Goal: Information Seeking & Learning: Learn about a topic

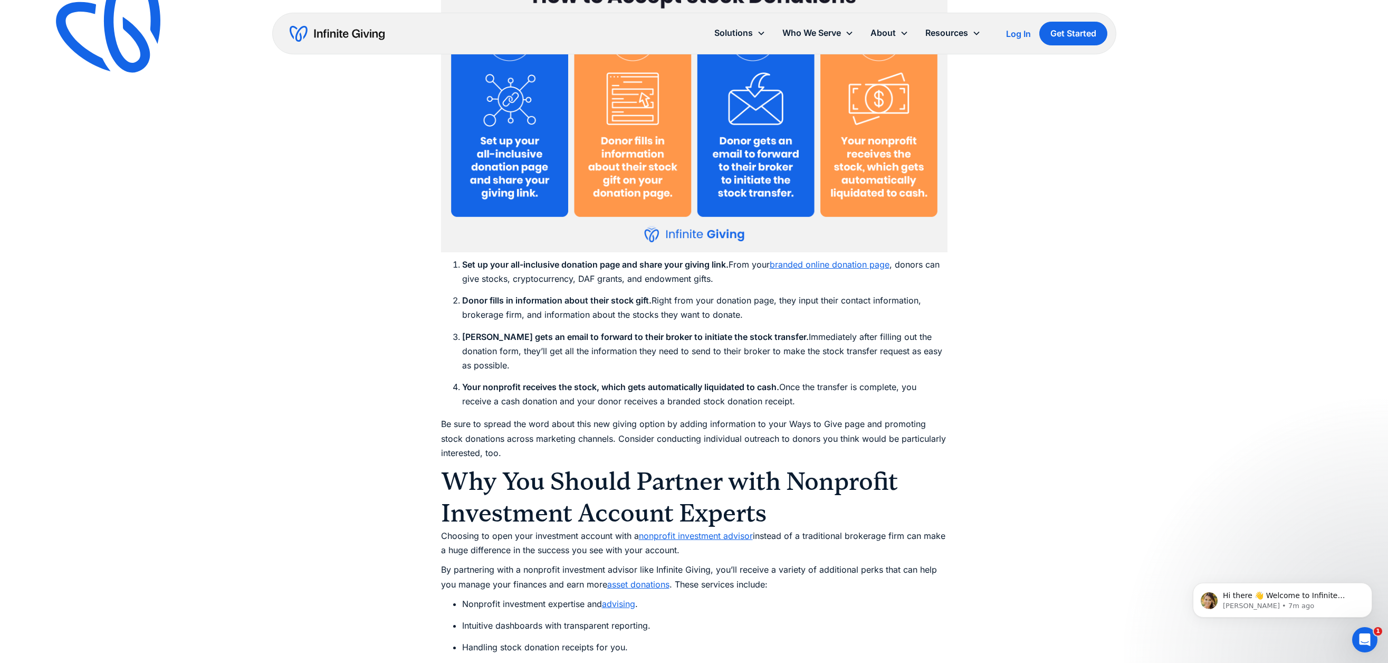
scroll to position [4891, 0]
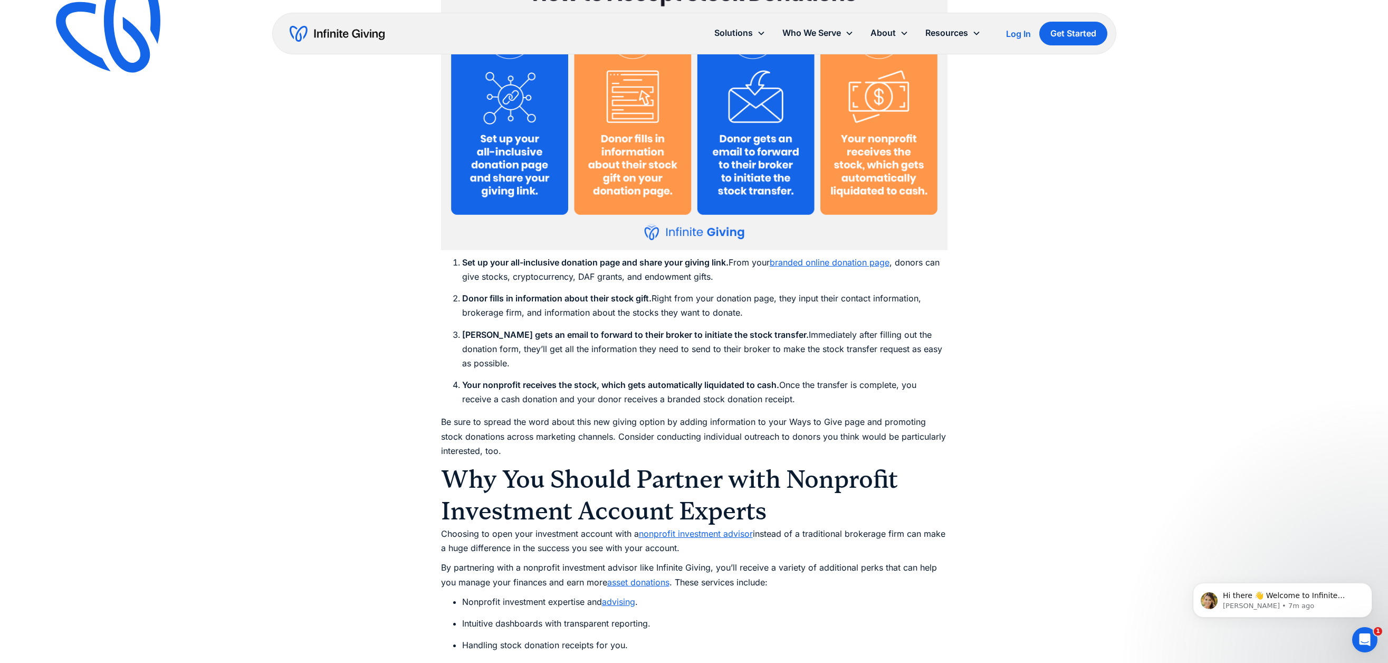
click at [847, 262] on link "branded online donation page" at bounding box center [830, 262] width 120 height 11
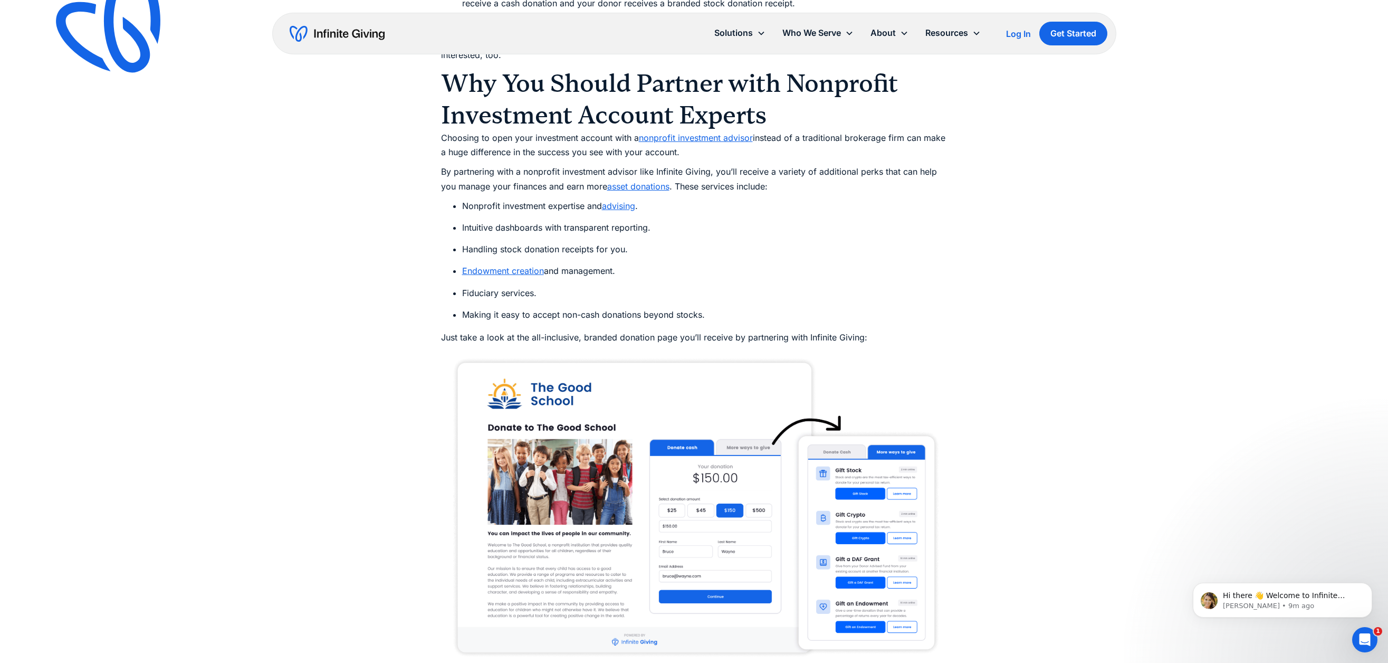
scroll to position [5287, 0]
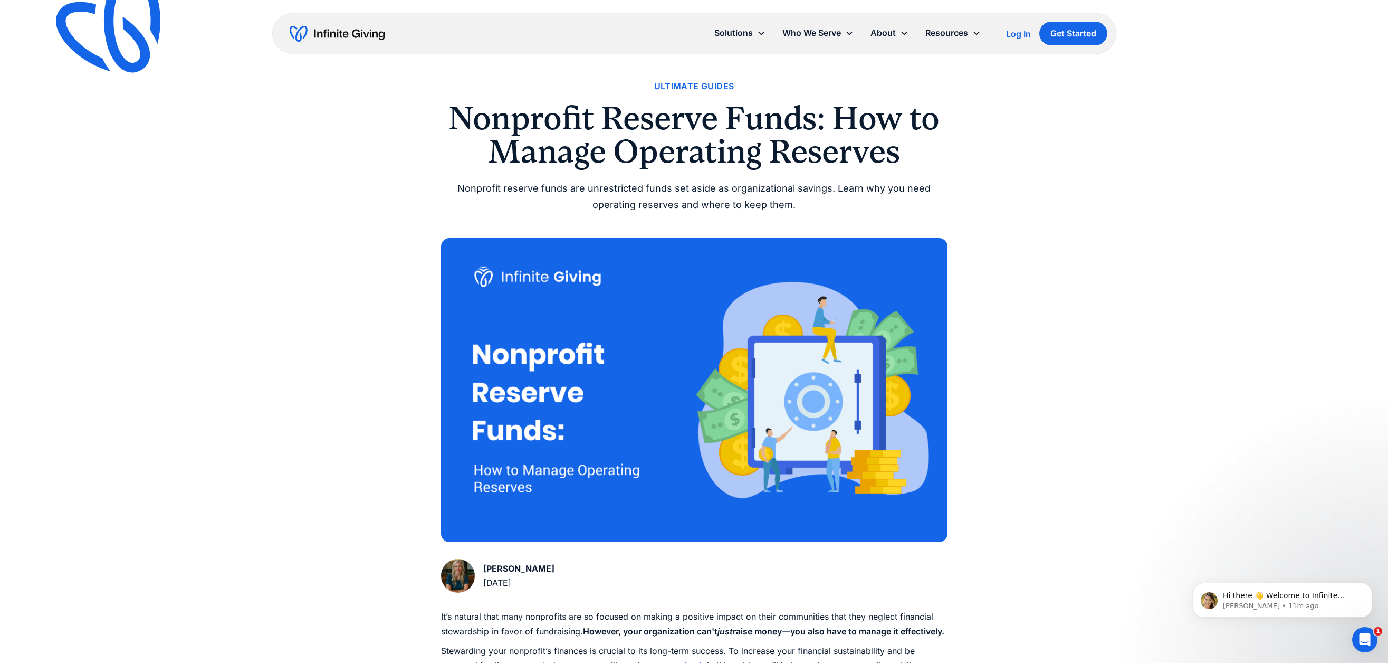
scroll to position [21, 0]
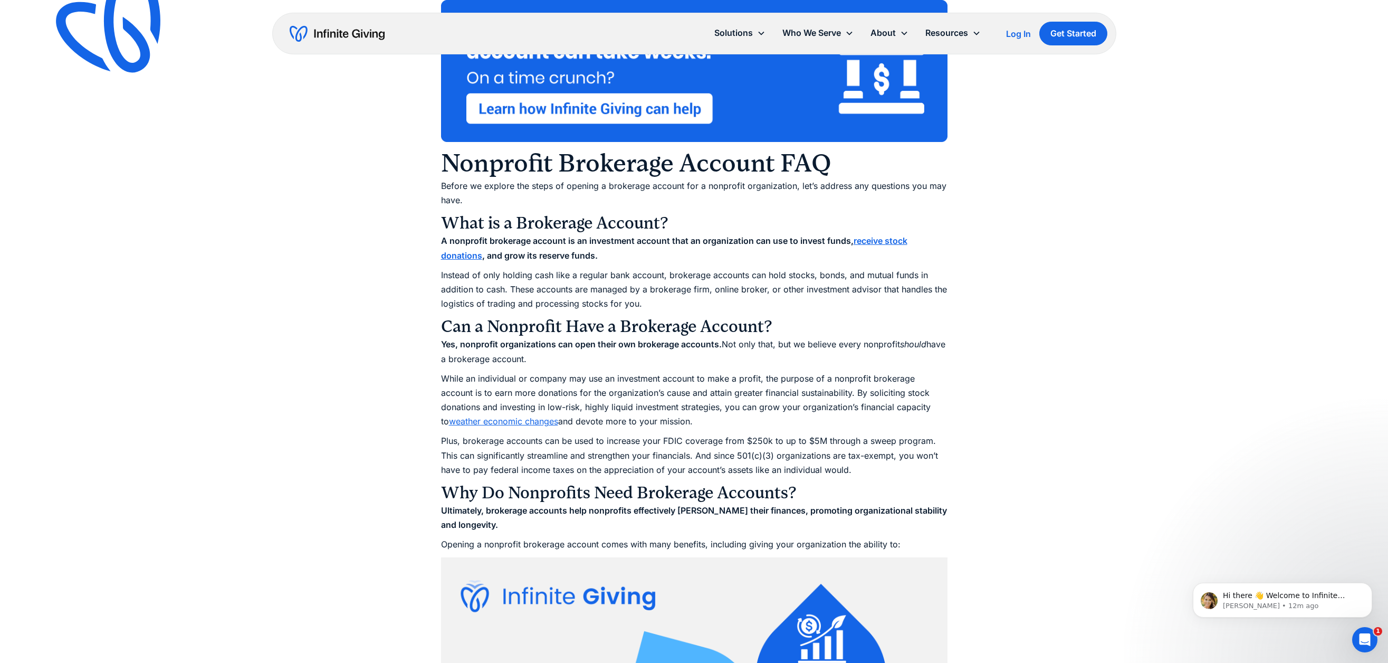
scroll to position [818, 0]
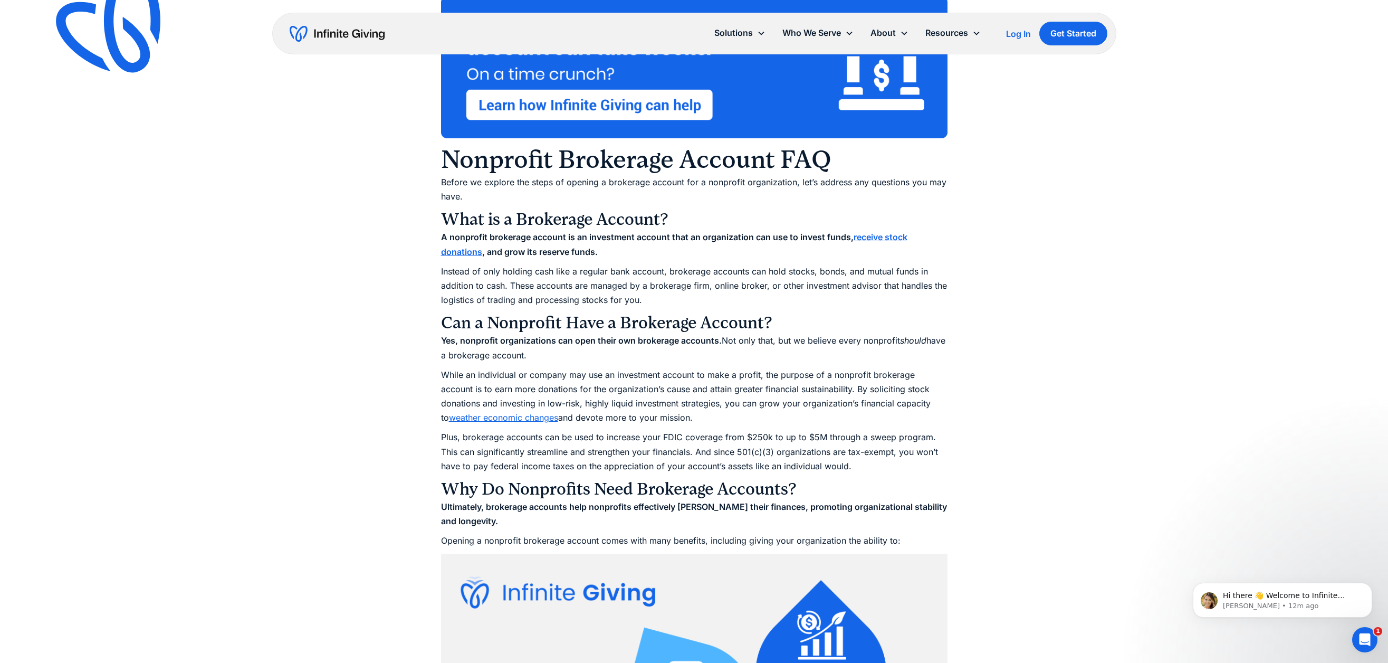
click at [875, 237] on strong "receive stock donations" at bounding box center [674, 244] width 466 height 25
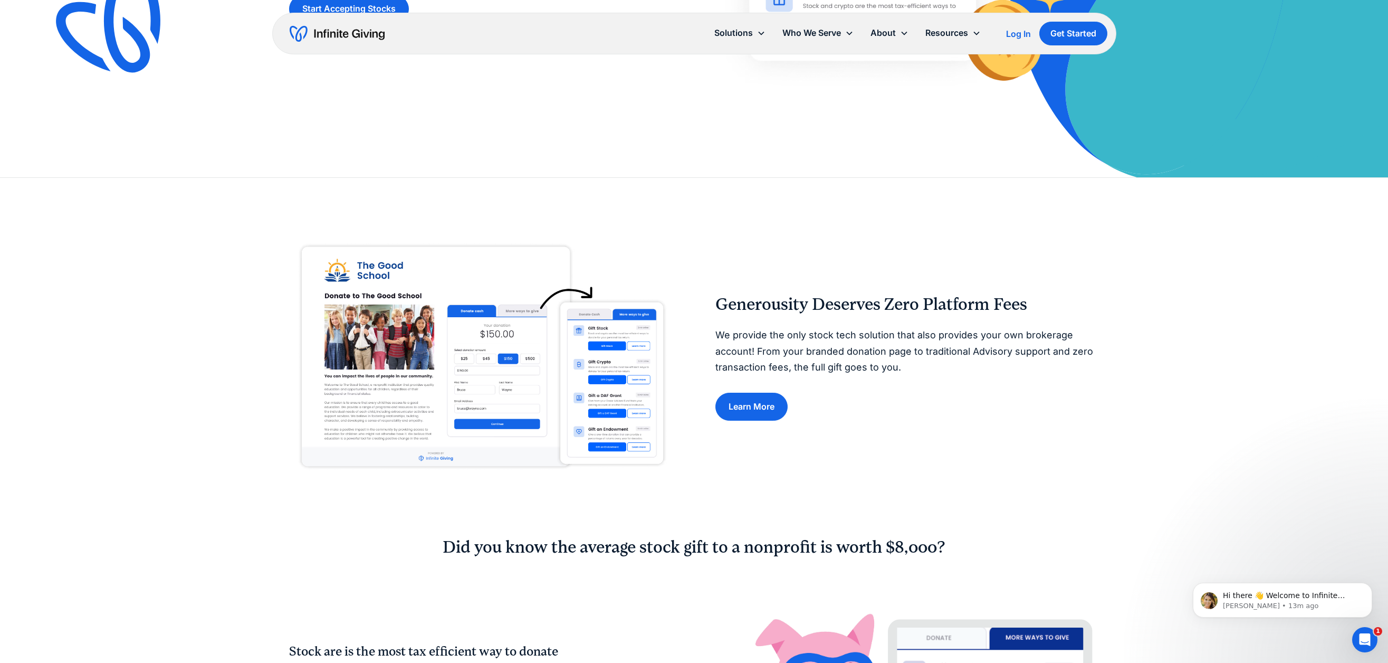
scroll to position [355, 0]
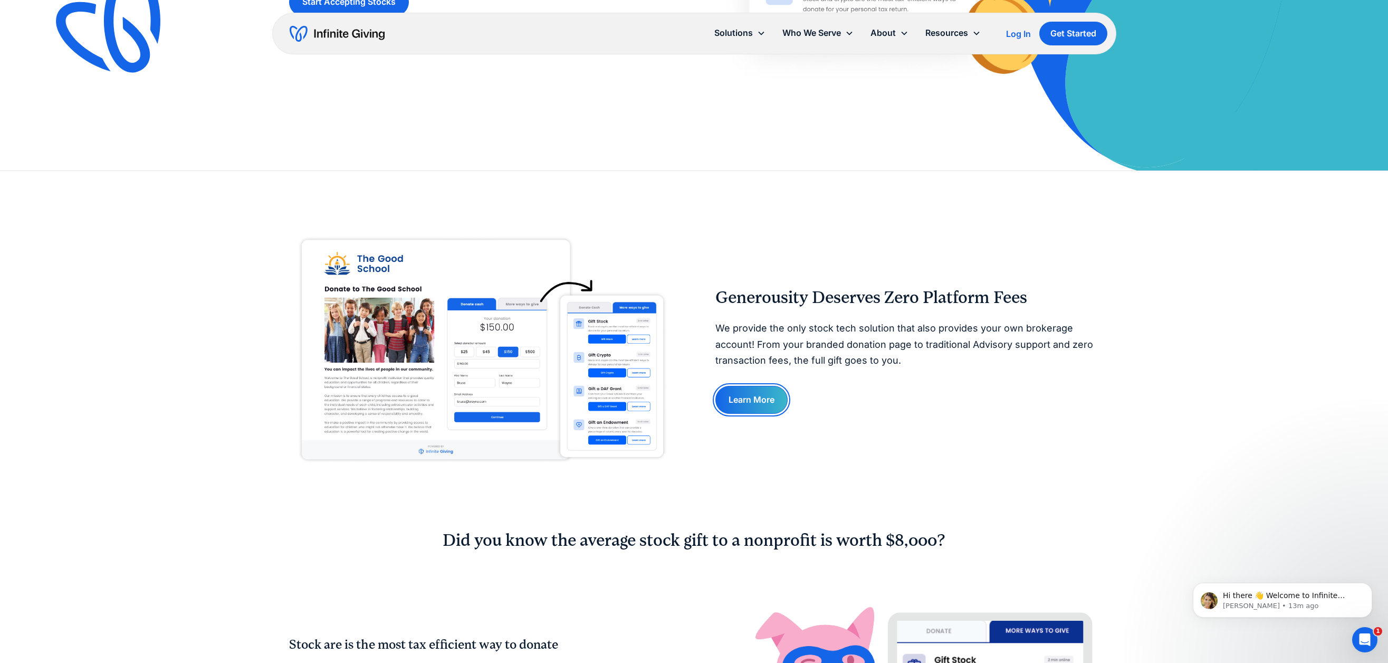
click at [756, 386] on link "Learn More" at bounding box center [751, 400] width 72 height 28
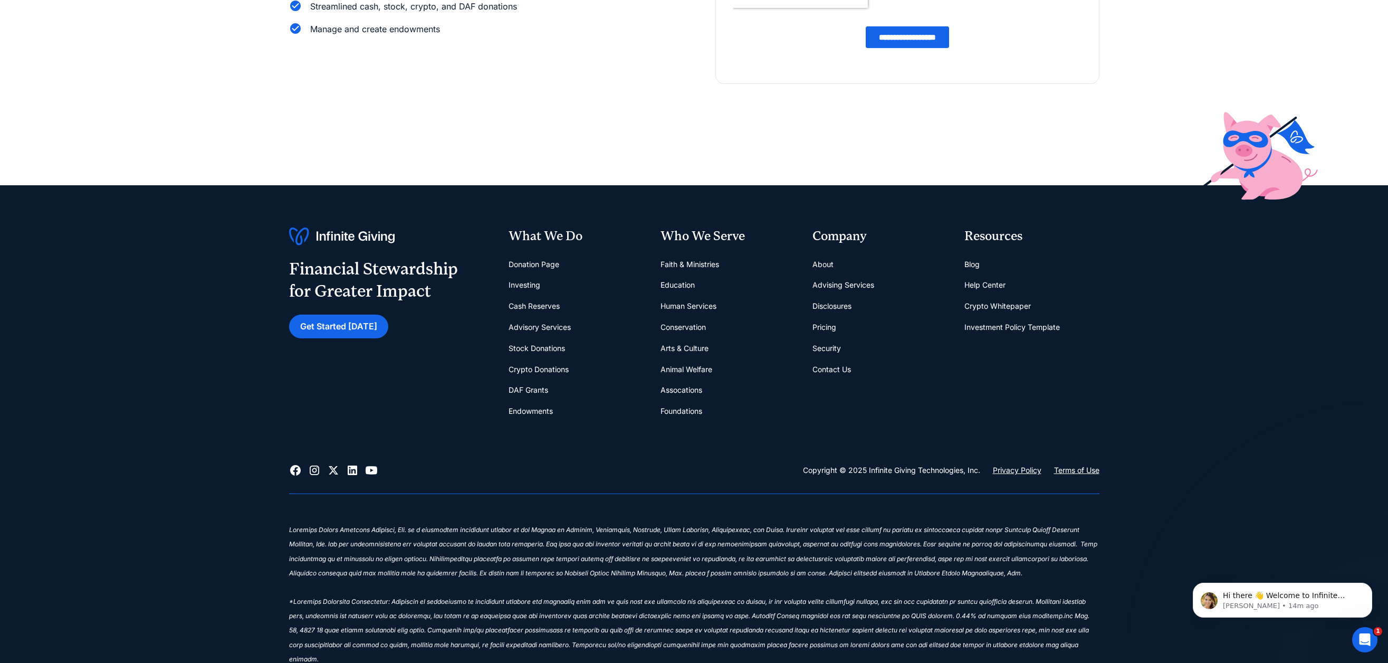
scroll to position [256, 0]
click at [688, 263] on link "Faith & Ministries" at bounding box center [690, 263] width 59 height 21
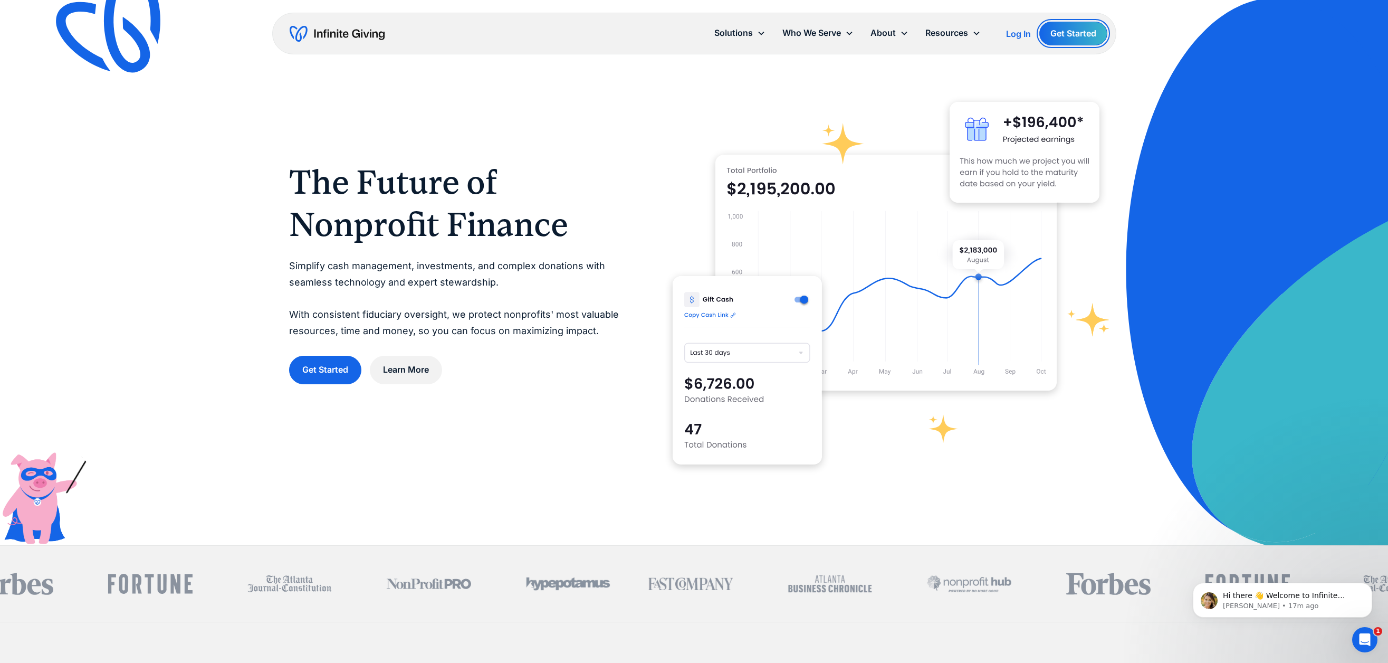
click at [1069, 32] on link "Get Started" at bounding box center [1073, 34] width 68 height 24
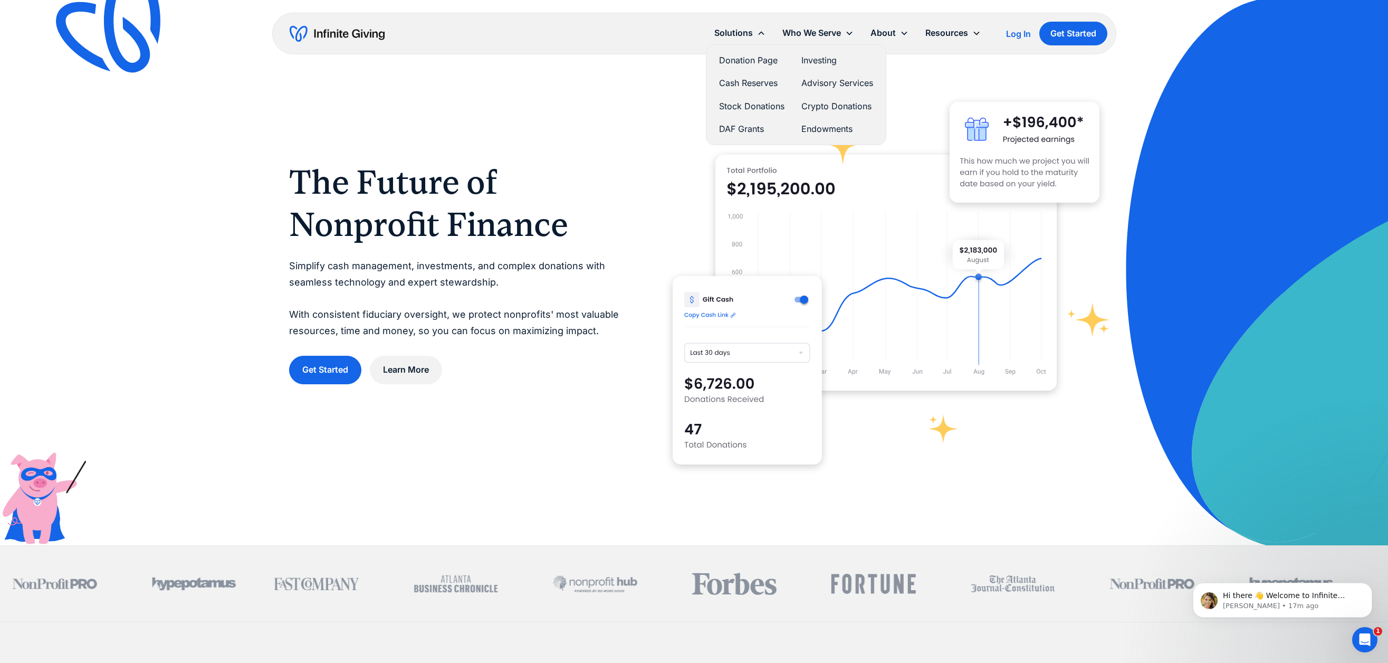
click at [749, 106] on link "Stock Donations" at bounding box center [751, 106] width 65 height 14
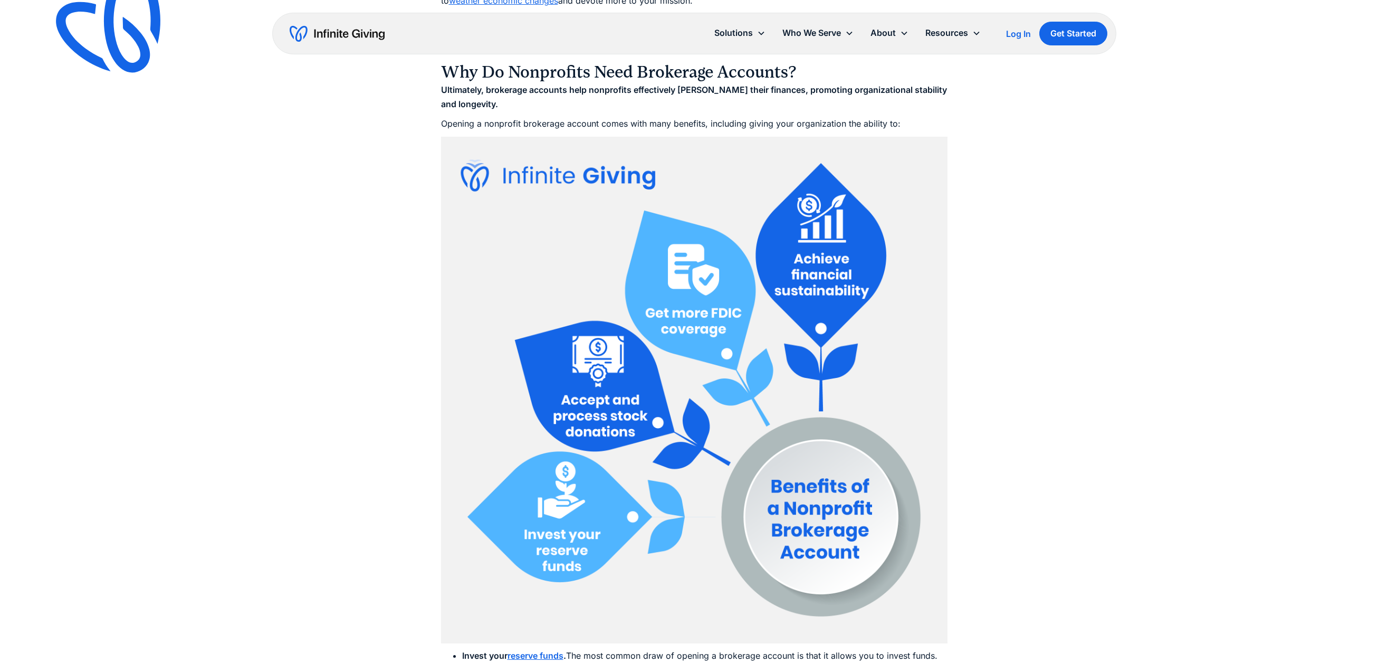
scroll to position [818, 0]
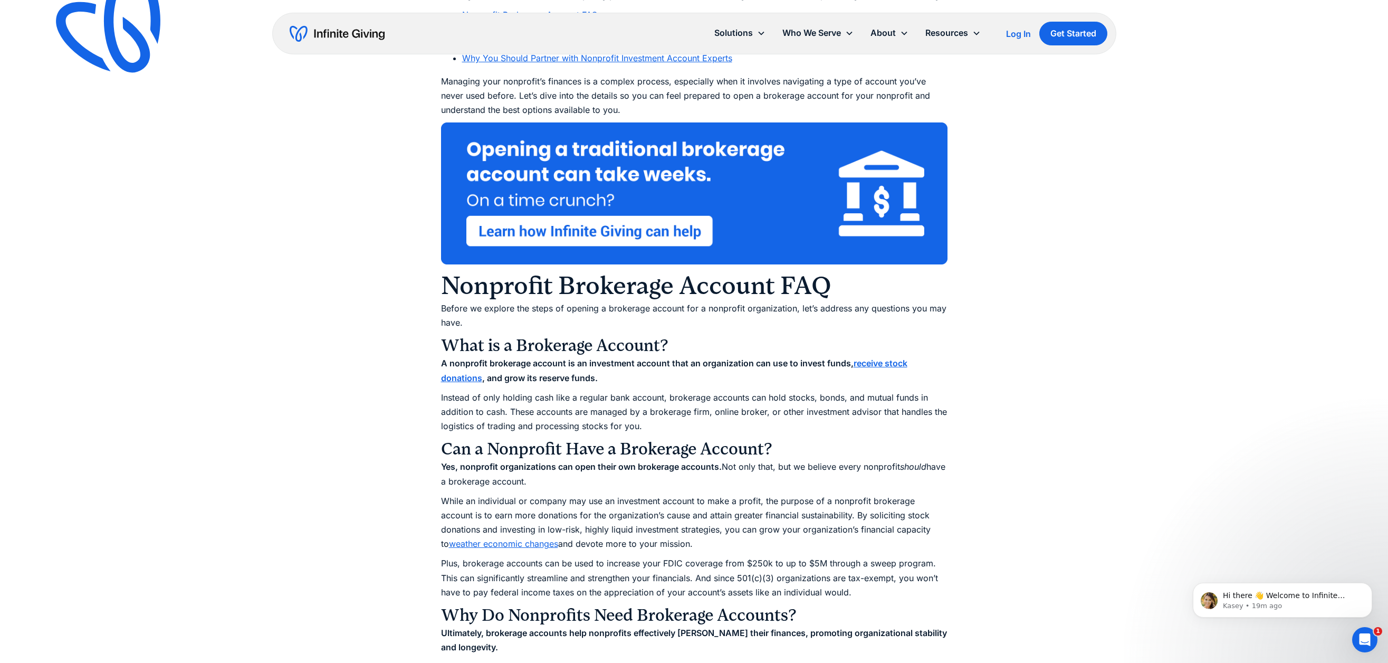
scroll to position [464, 0]
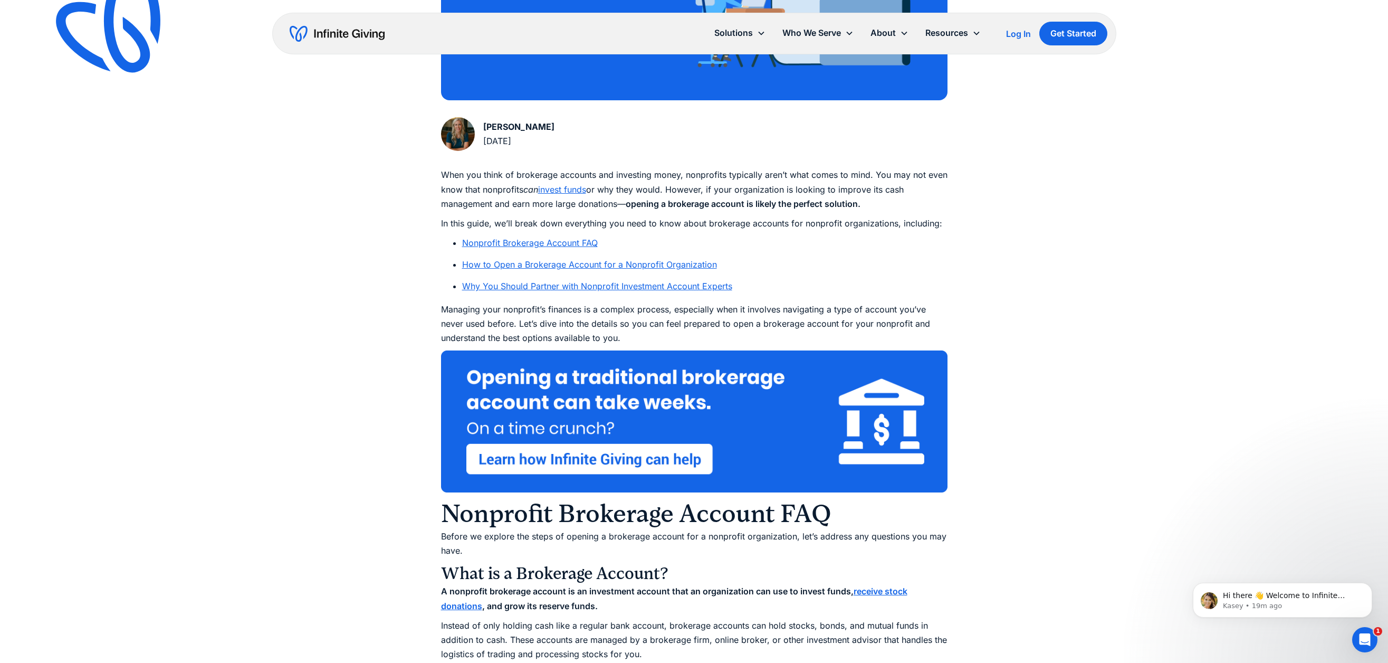
click at [577, 266] on link "How to Open a Brokerage Account for a Nonprofit Organization" at bounding box center [589, 264] width 255 height 11
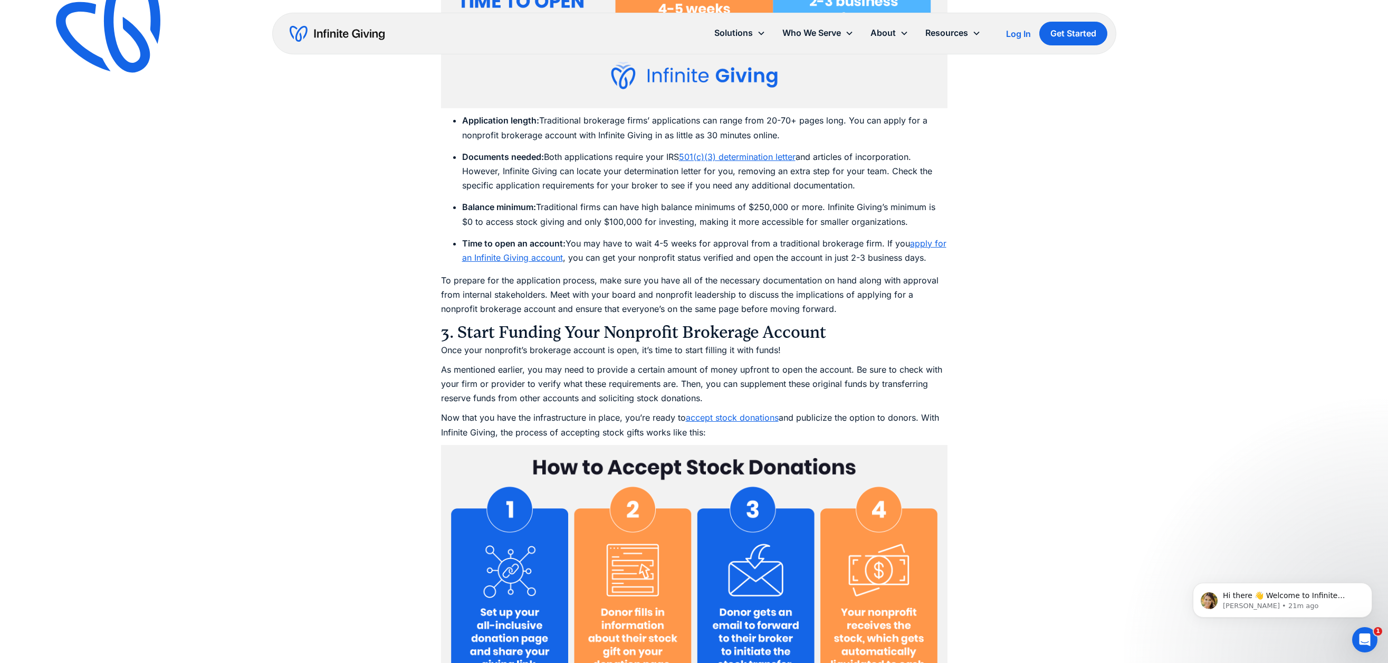
scroll to position [4418, 0]
click at [919, 243] on link "apply for an Infinite Giving account" at bounding box center [704, 249] width 484 height 25
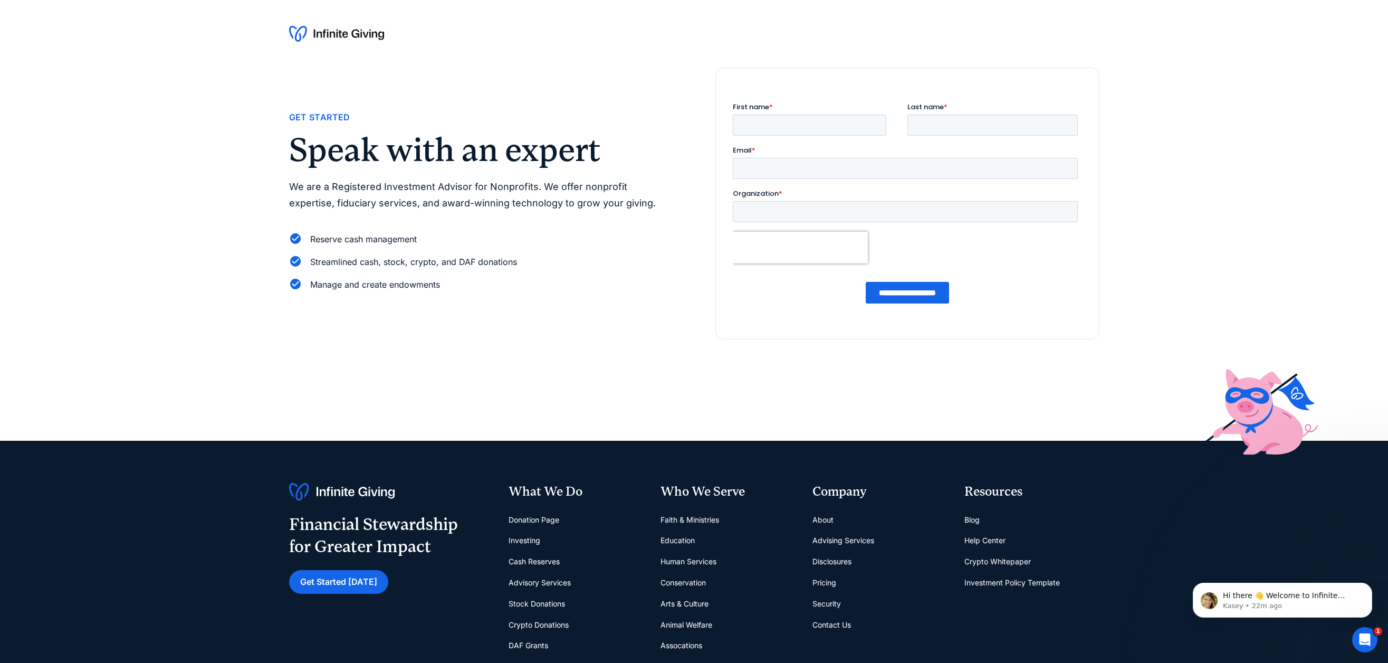
click at [826, 519] on link "About" at bounding box center [822, 519] width 21 height 21
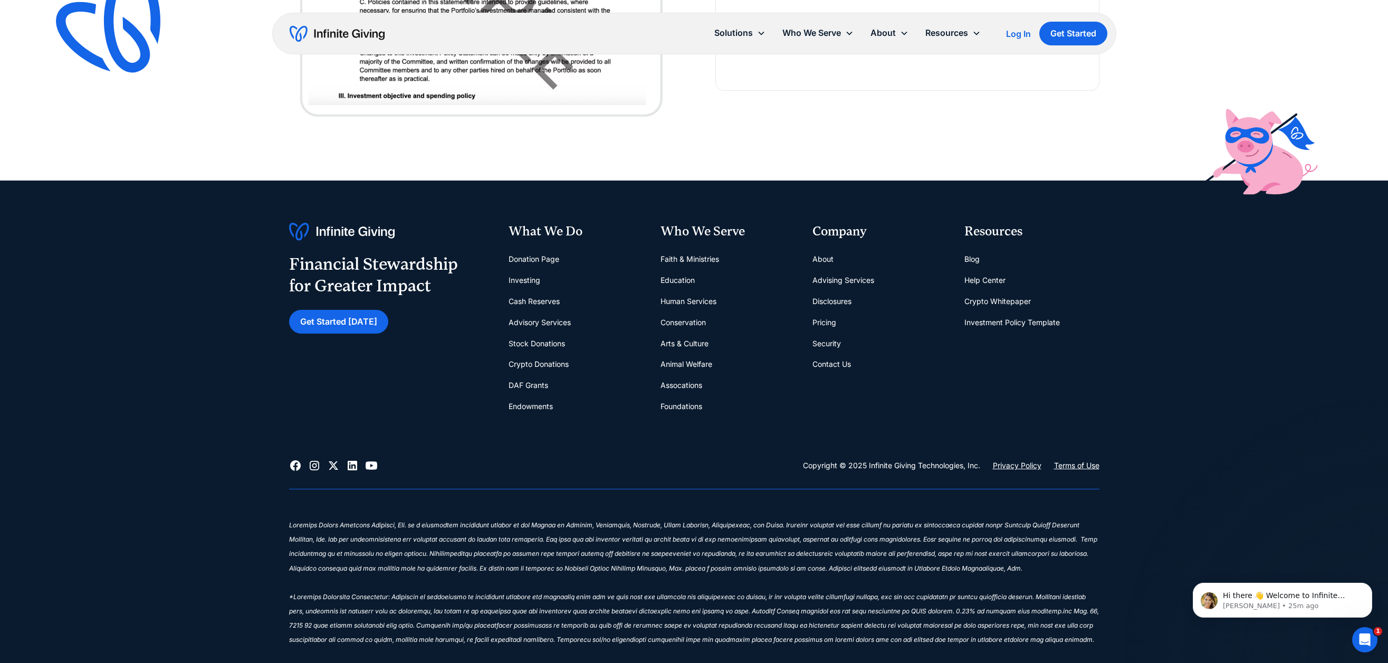
scroll to position [3072, 0]
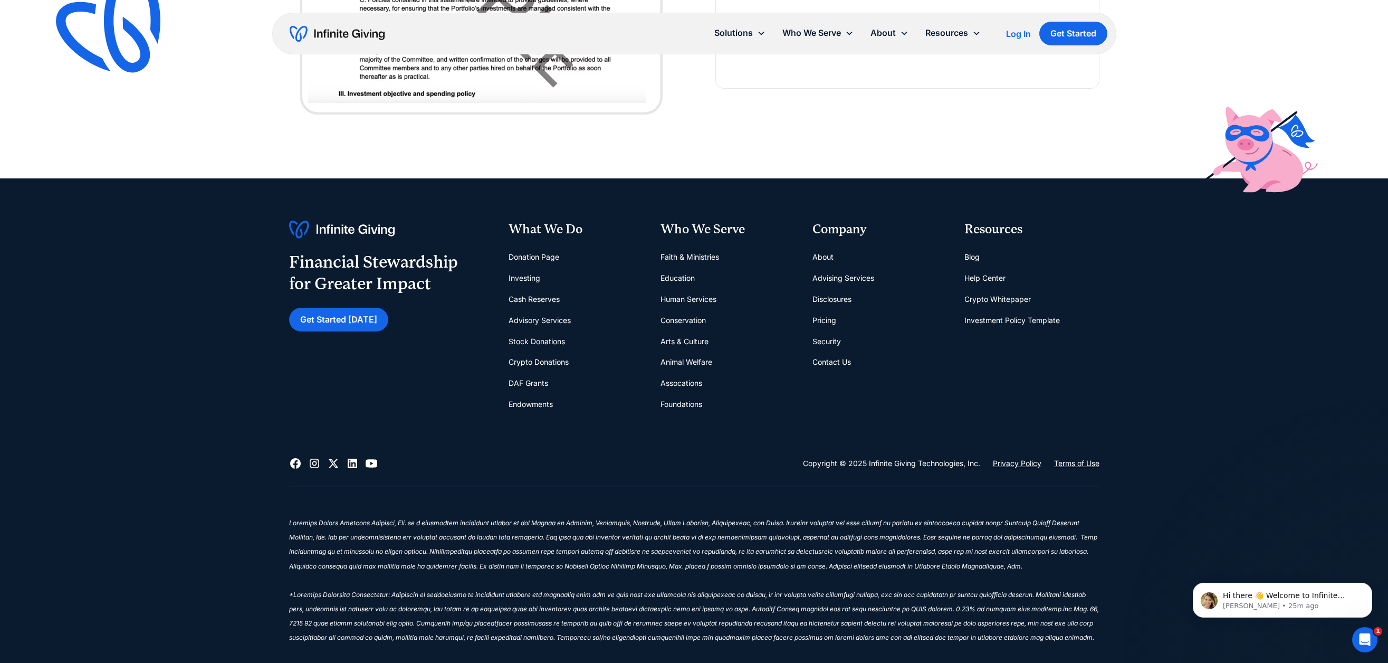
click at [828, 361] on link "Contact Us" at bounding box center [831, 361] width 39 height 21
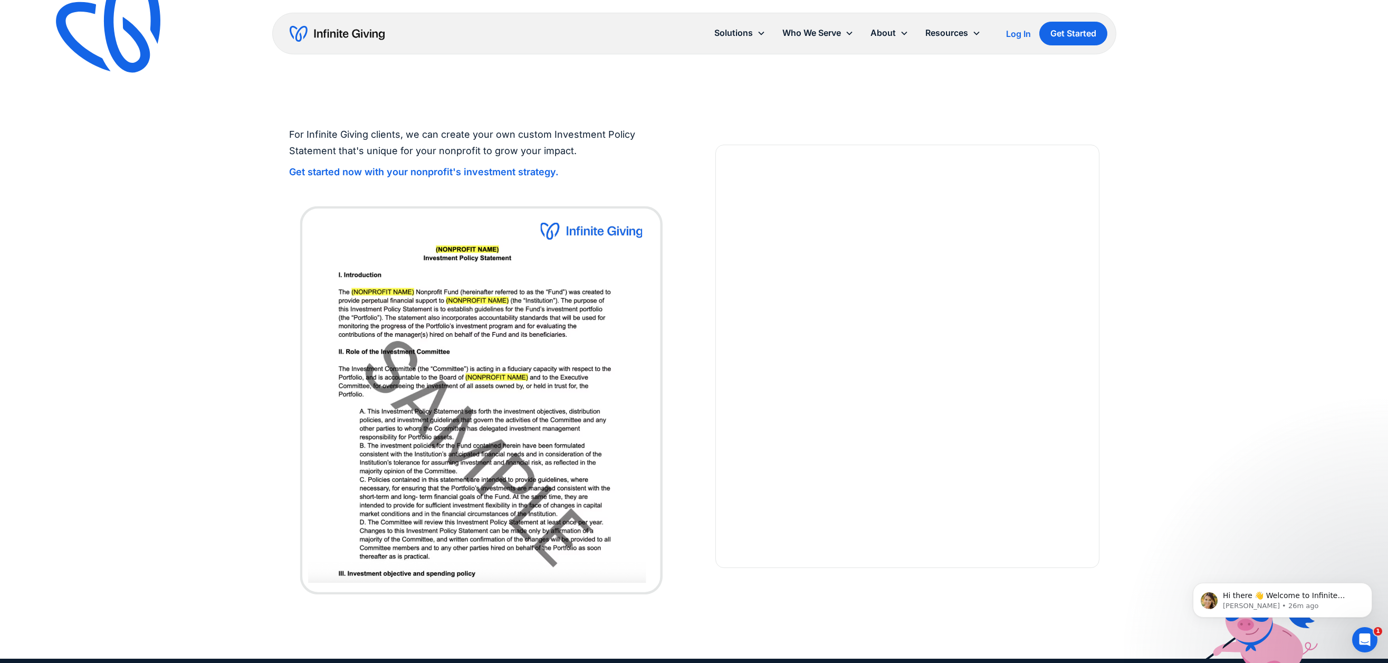
click at [1176, 201] on div "For Infinite Giving clients, we can create your own custom Investment Policy St…" at bounding box center [694, 356] width 1388 height 603
click at [374, 171] on strong "Get started now with your nonprofit's investment strategy." at bounding box center [424, 171] width 270 height 11
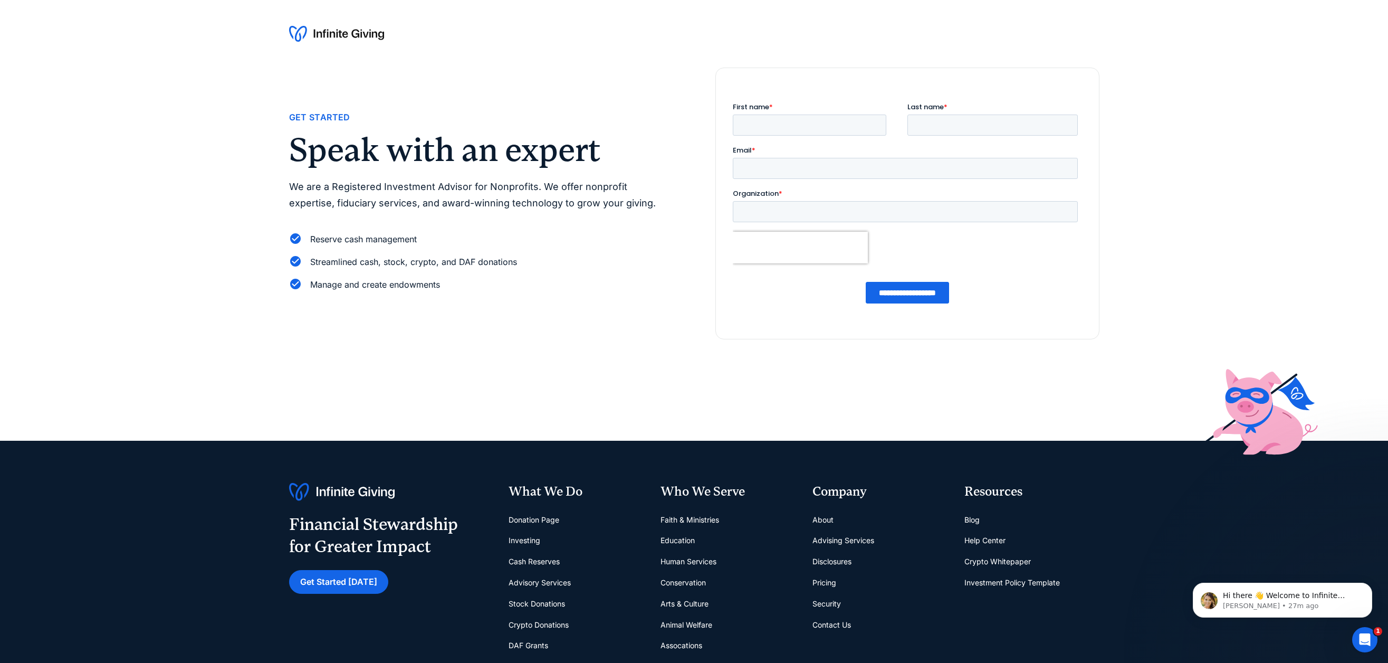
click at [228, 69] on div "Get Started Speak with an expert We are a Registered Investment Advisor for Non…" at bounding box center [694, 254] width 1388 height 373
